Goal: Transaction & Acquisition: Purchase product/service

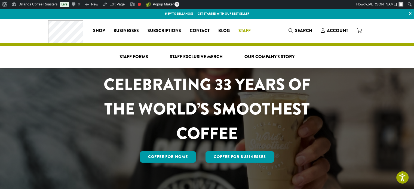
click at [252, 32] on link "Staff" at bounding box center [244, 30] width 21 height 9
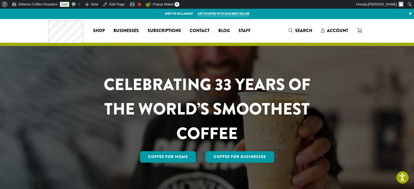
click at [102, 27] on span "Shop" at bounding box center [99, 30] width 12 height 7
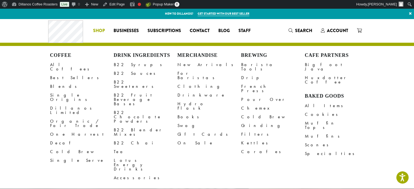
click at [102, 30] on span "Shop" at bounding box center [99, 30] width 12 height 7
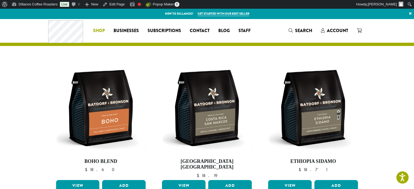
click at [109, 28] on link "Shop" at bounding box center [99, 30] width 20 height 9
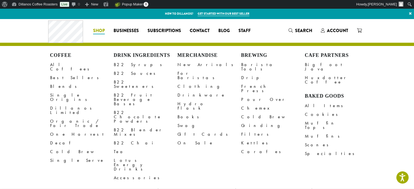
click at [95, 30] on span "Shop" at bounding box center [99, 30] width 12 height 7
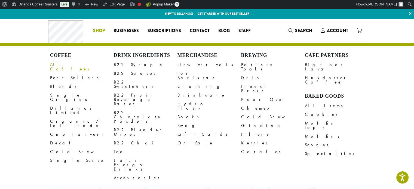
click at [65, 63] on link "All Coffees" at bounding box center [82, 66] width 64 height 13
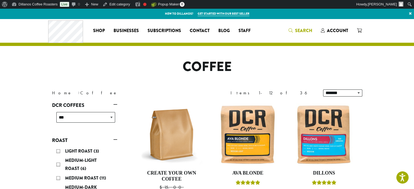
click at [306, 30] on span "Search" at bounding box center [303, 30] width 17 height 6
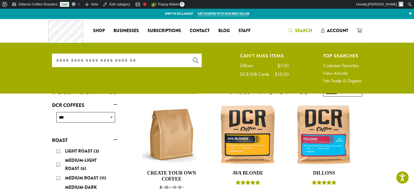
click at [137, 56] on input "What are you searching for?" at bounding box center [127, 61] width 150 height 14
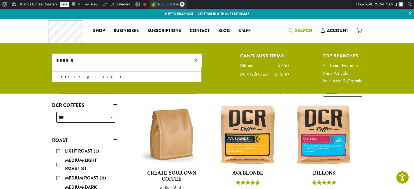
type input "******"
